Goal: Task Accomplishment & Management: Use online tool/utility

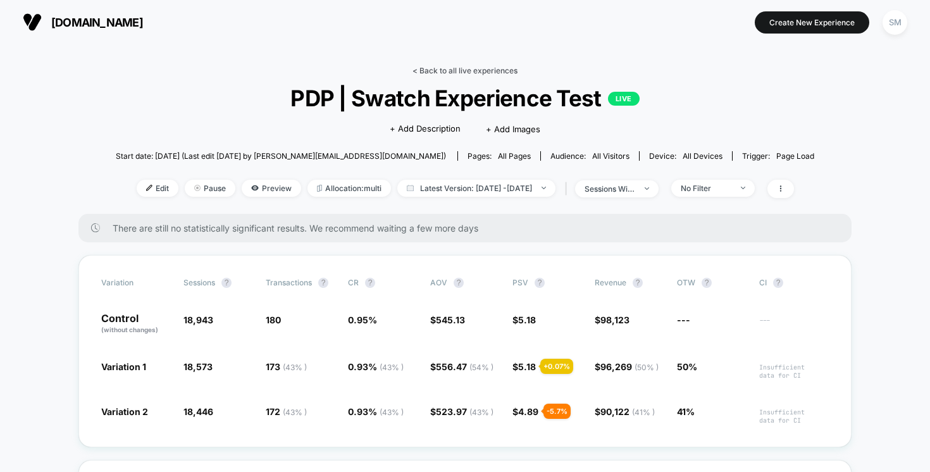
click at [455, 70] on link "< Back to all live experiences" at bounding box center [464, 70] width 105 height 9
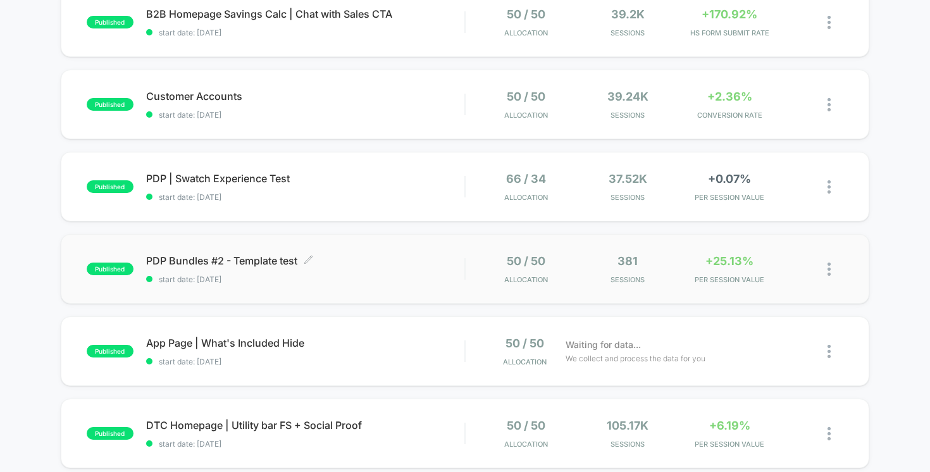
scroll to position [275, 0]
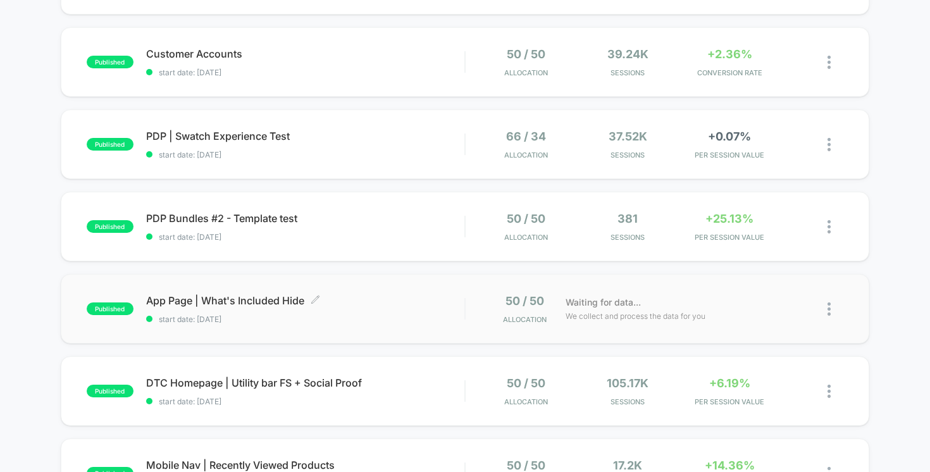
click at [418, 318] on span "start date: [DATE]" at bounding box center [305, 318] width 319 height 9
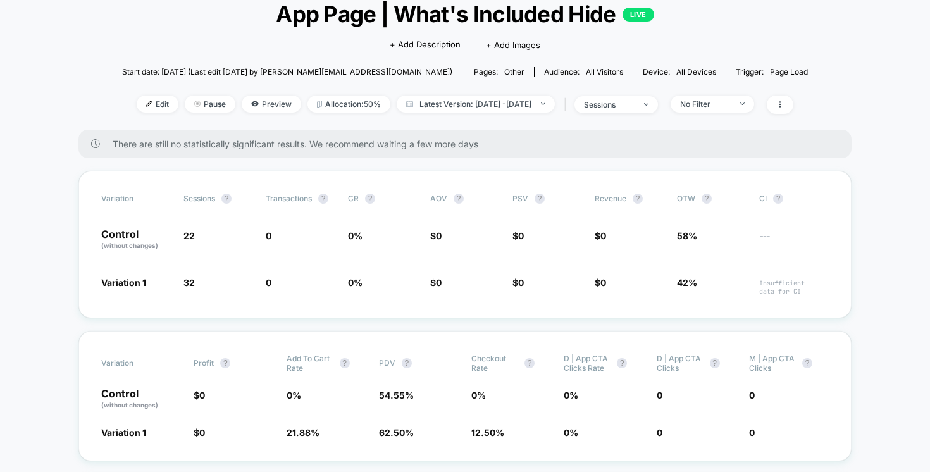
scroll to position [90, 0]
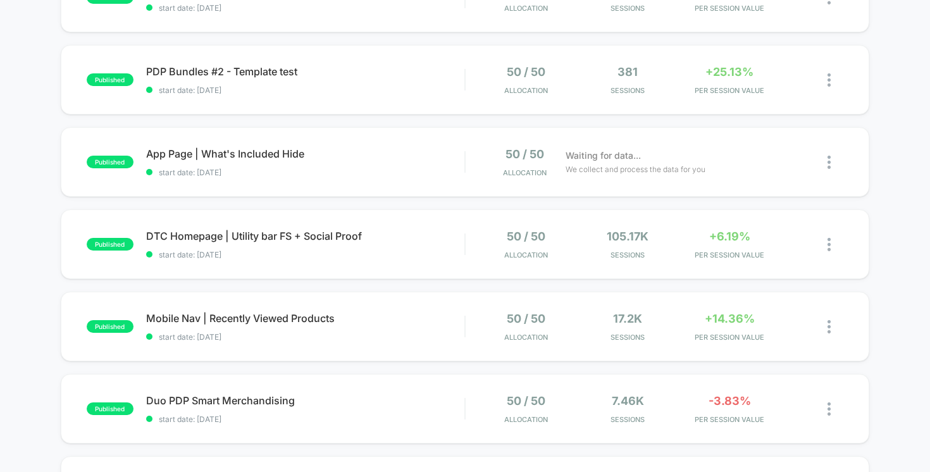
scroll to position [610, 0]
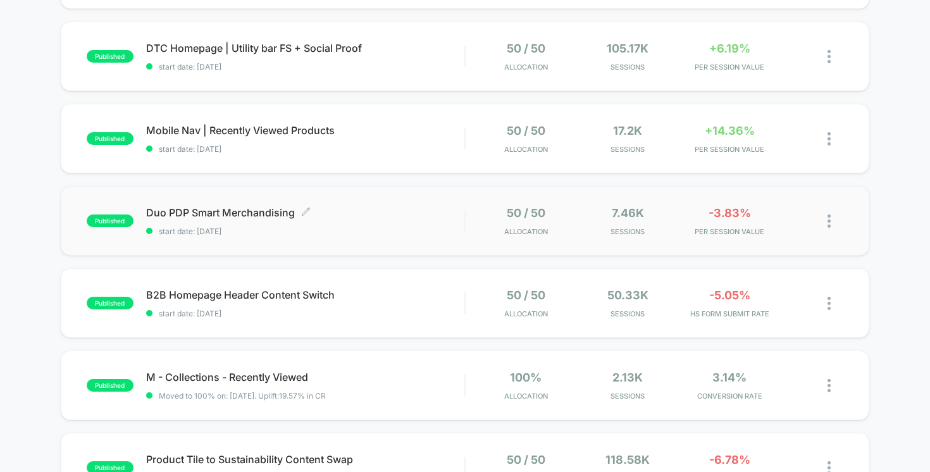
click at [371, 220] on div "Duo PDP Smart Merchandising Click to edit experience details Click to edit expe…" at bounding box center [305, 221] width 319 height 30
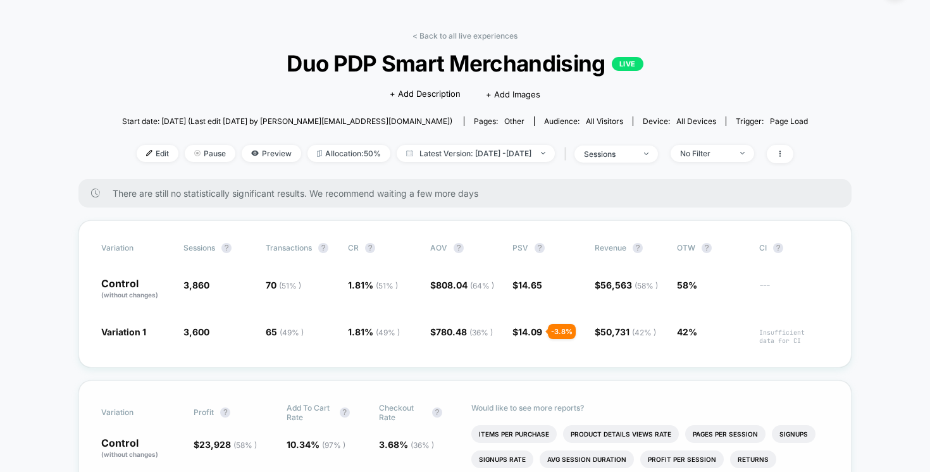
scroll to position [31, 0]
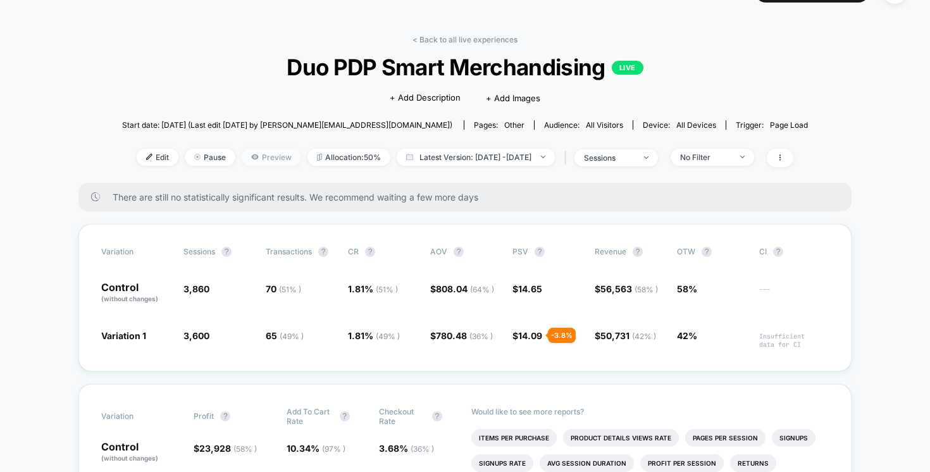
click at [250, 151] on span "Preview" at bounding box center [271, 157] width 59 height 17
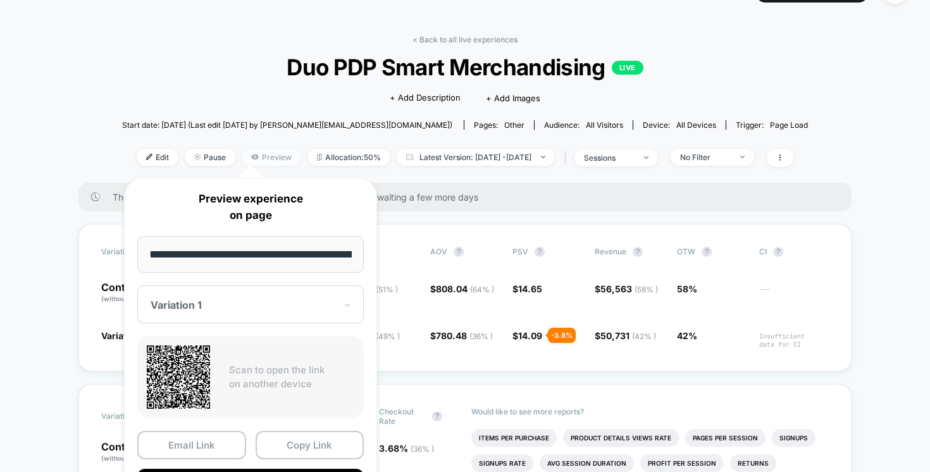
scroll to position [0, 103]
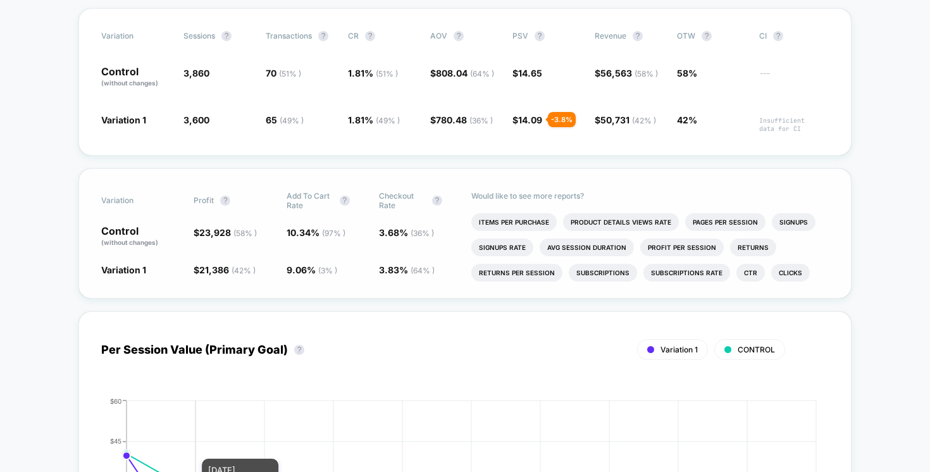
scroll to position [116, 0]
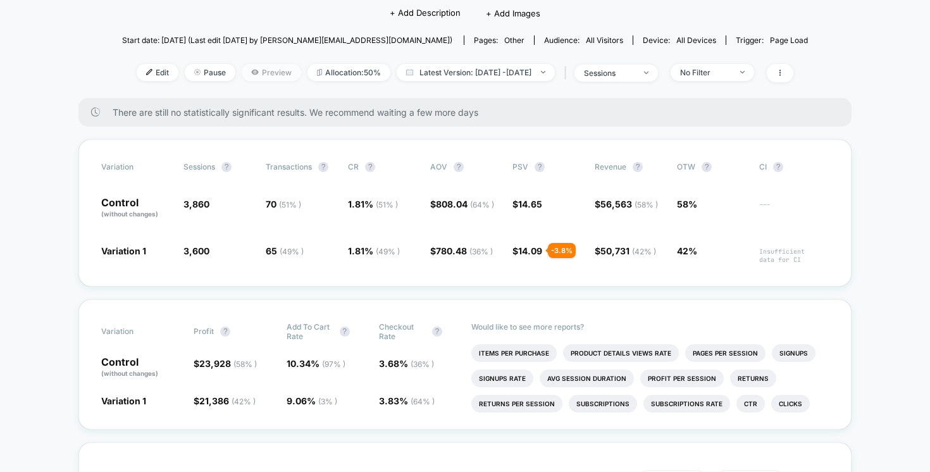
click at [256, 75] on span "Preview" at bounding box center [271, 72] width 59 height 17
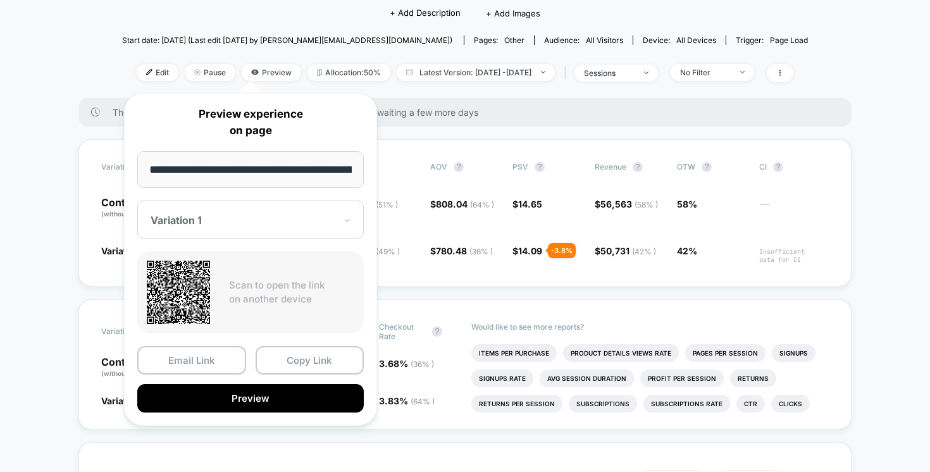
scroll to position [0, 103]
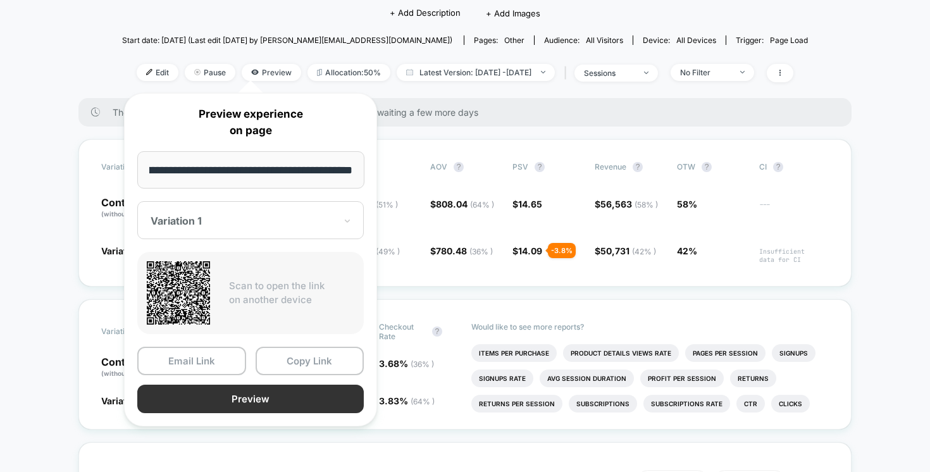
click at [242, 402] on button "Preview" at bounding box center [250, 399] width 226 height 28
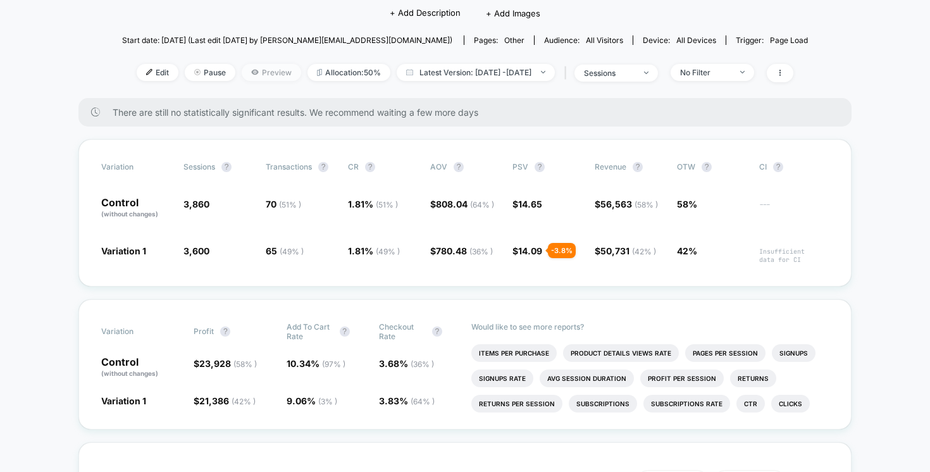
click at [255, 79] on span "Preview" at bounding box center [271, 72] width 59 height 17
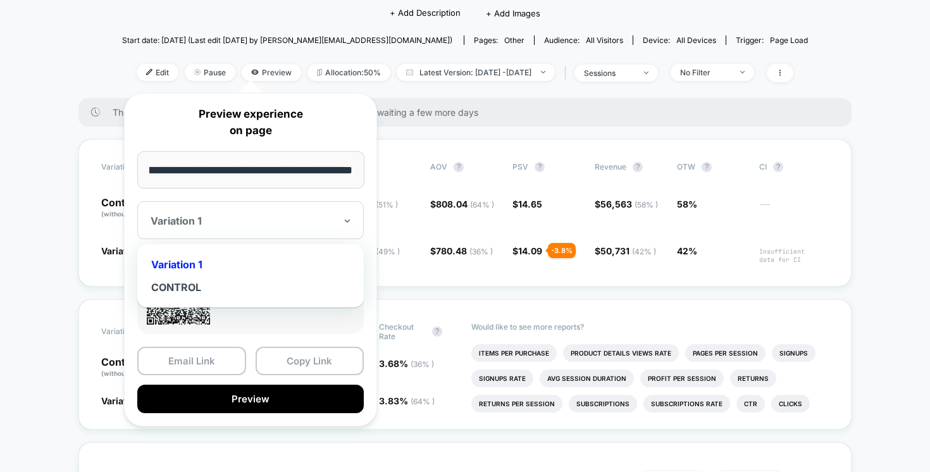
click at [237, 227] on div "Variation 1" at bounding box center [242, 220] width 187 height 15
click at [215, 285] on div "CONTROL" at bounding box center [251, 287] width 214 height 23
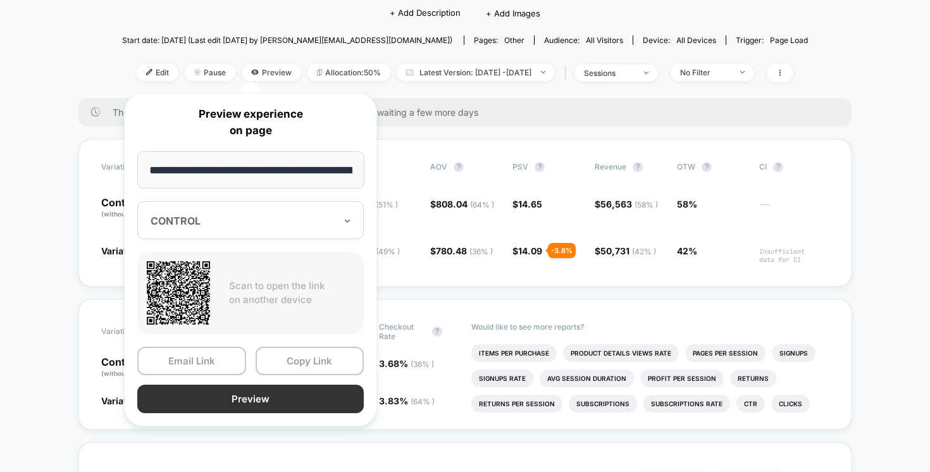
click at [292, 404] on button "Preview" at bounding box center [250, 399] width 226 height 28
